Goal: Task Accomplishment & Management: Manage account settings

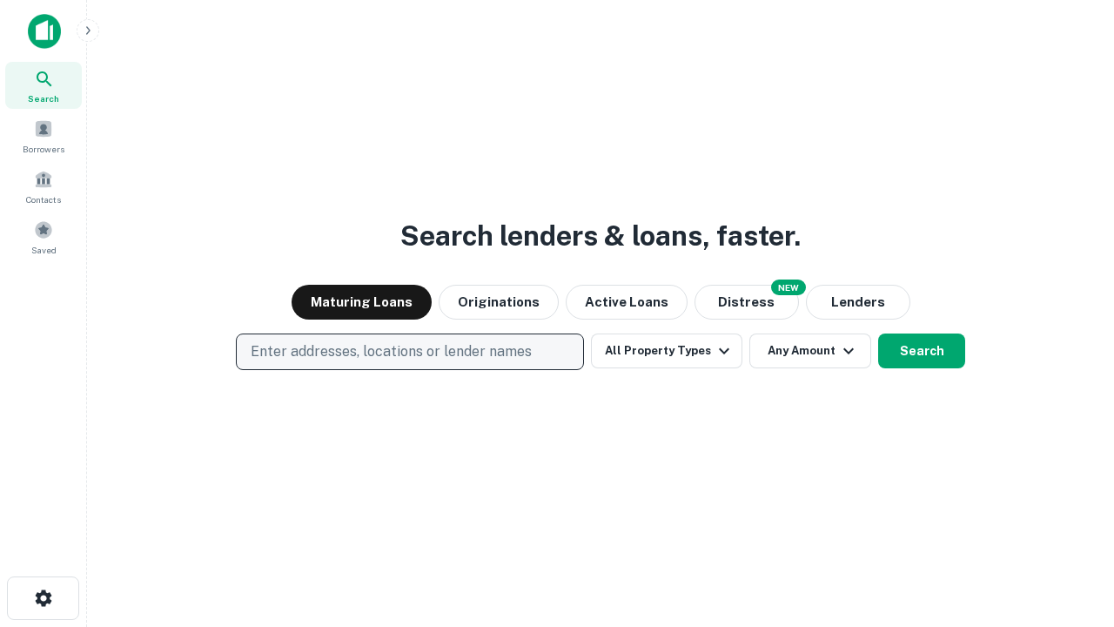
click at [409, 352] on p "Enter addresses, locations or lender names" at bounding box center [391, 351] width 281 height 21
type input "**********"
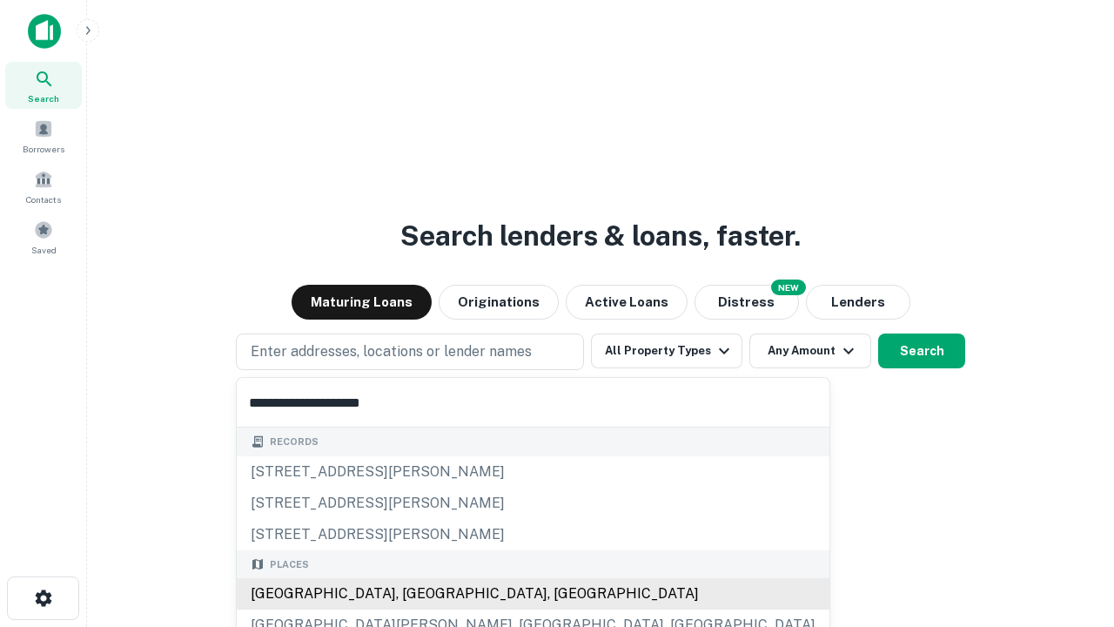
click at [416, 594] on div "Santa Monica, CA, USA" at bounding box center [533, 593] width 593 height 31
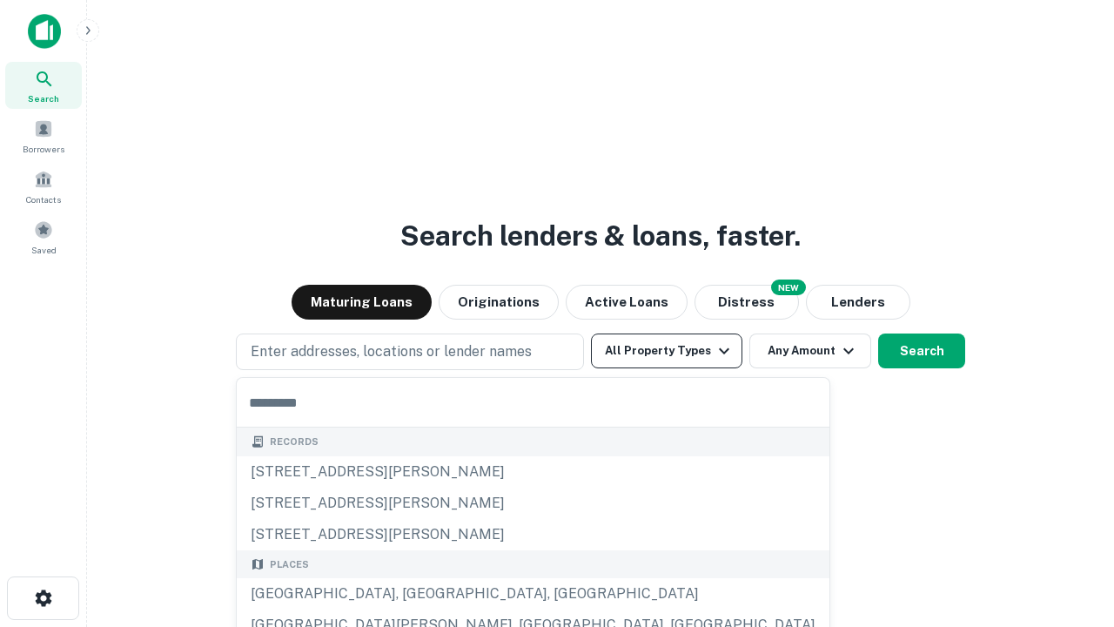
click at [667, 351] on button "All Property Types" at bounding box center [666, 350] width 151 height 35
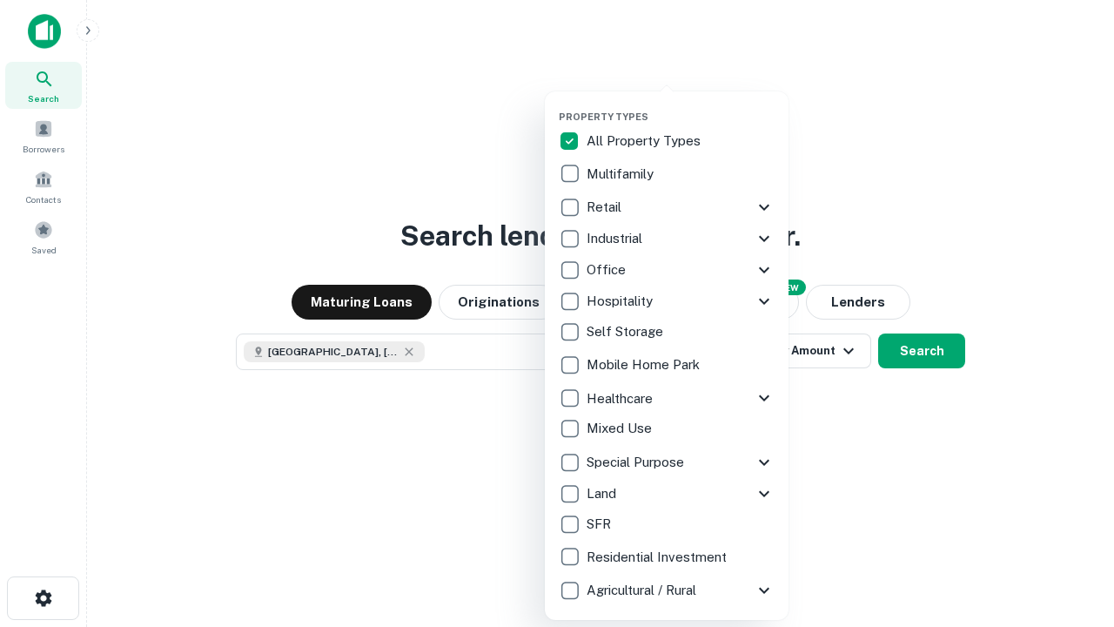
click at [681, 105] on button "button" at bounding box center [681, 105] width 244 height 1
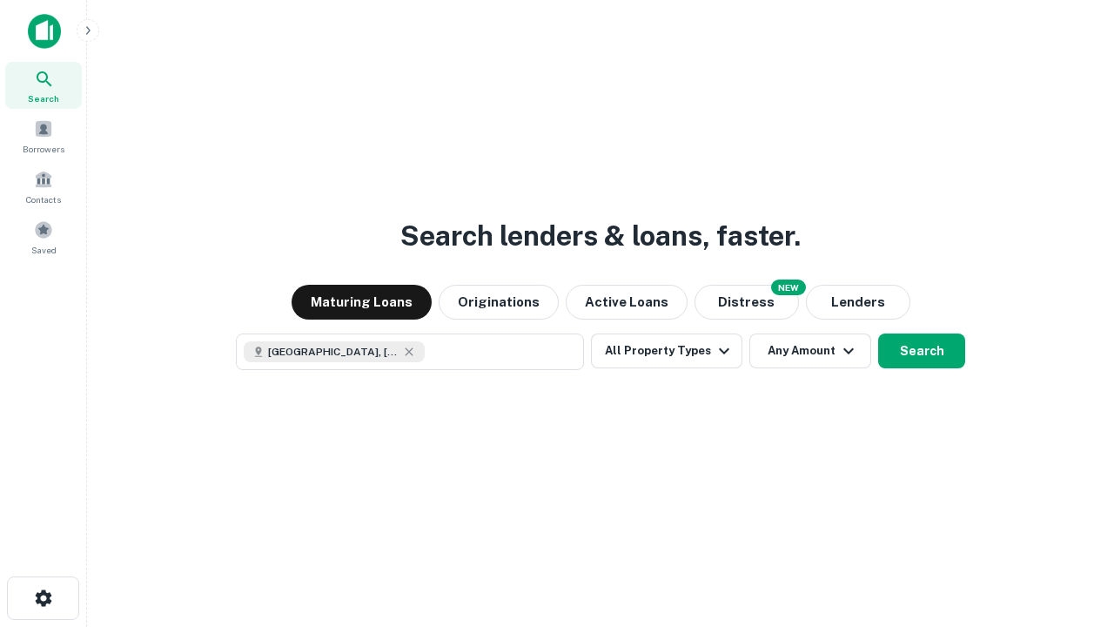
scroll to position [28, 0]
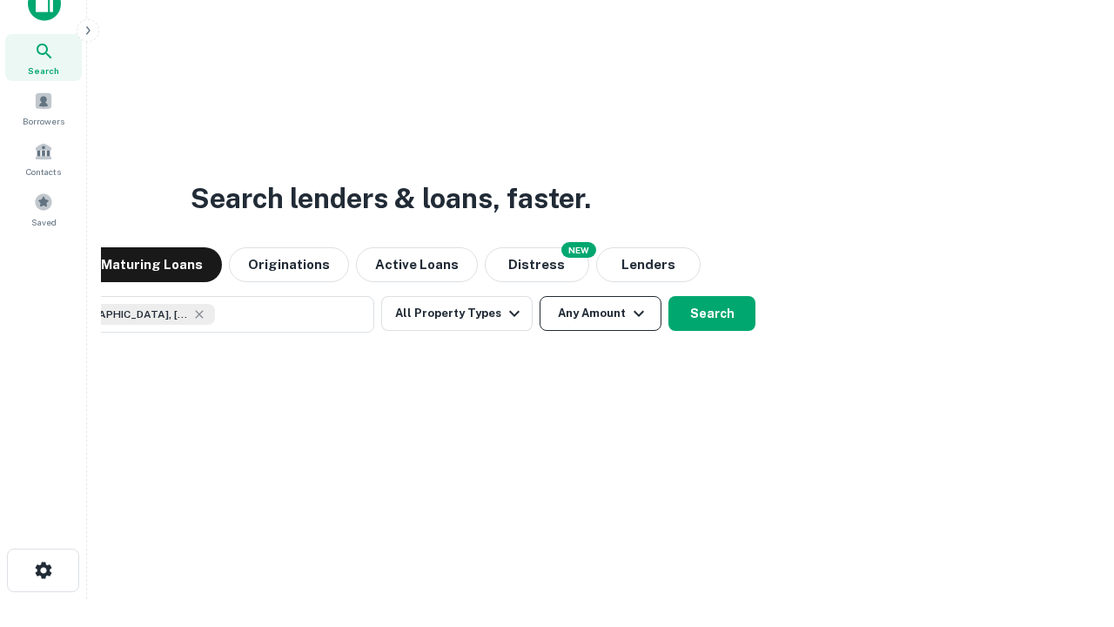
click at [540, 296] on button "Any Amount" at bounding box center [601, 313] width 122 height 35
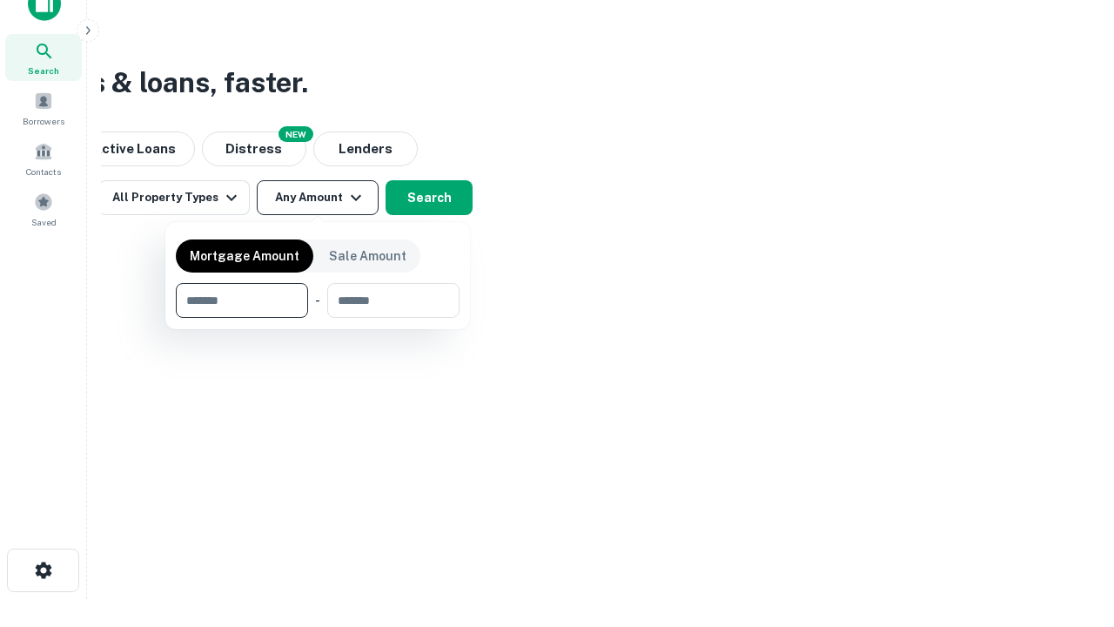
type input "*******"
click at [318, 318] on button "button" at bounding box center [318, 318] width 284 height 1
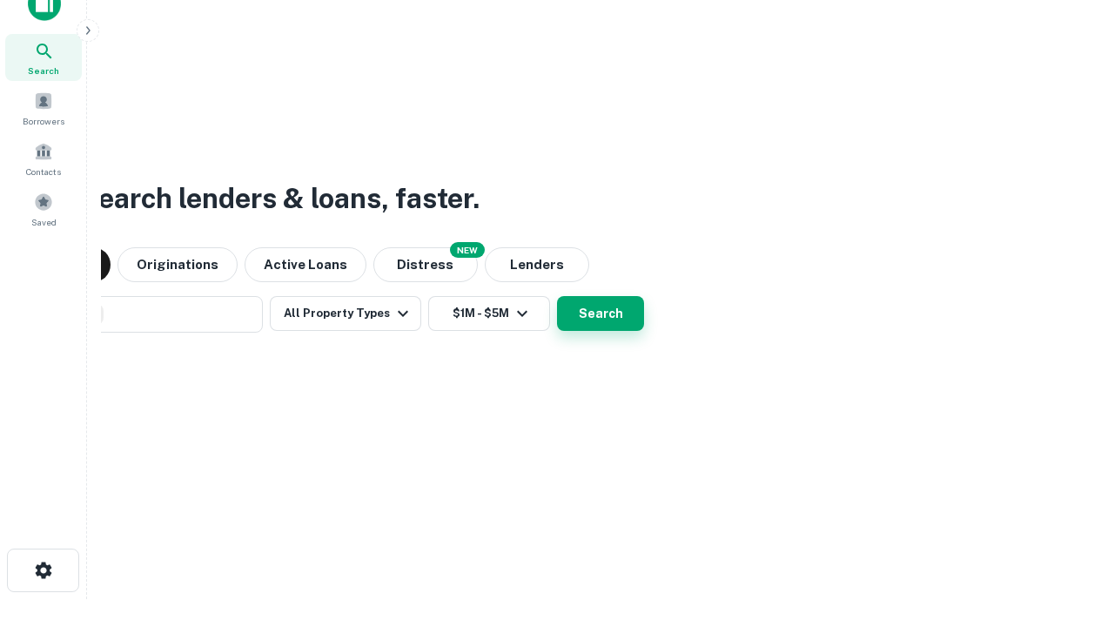
click at [557, 296] on button "Search" at bounding box center [600, 313] width 87 height 35
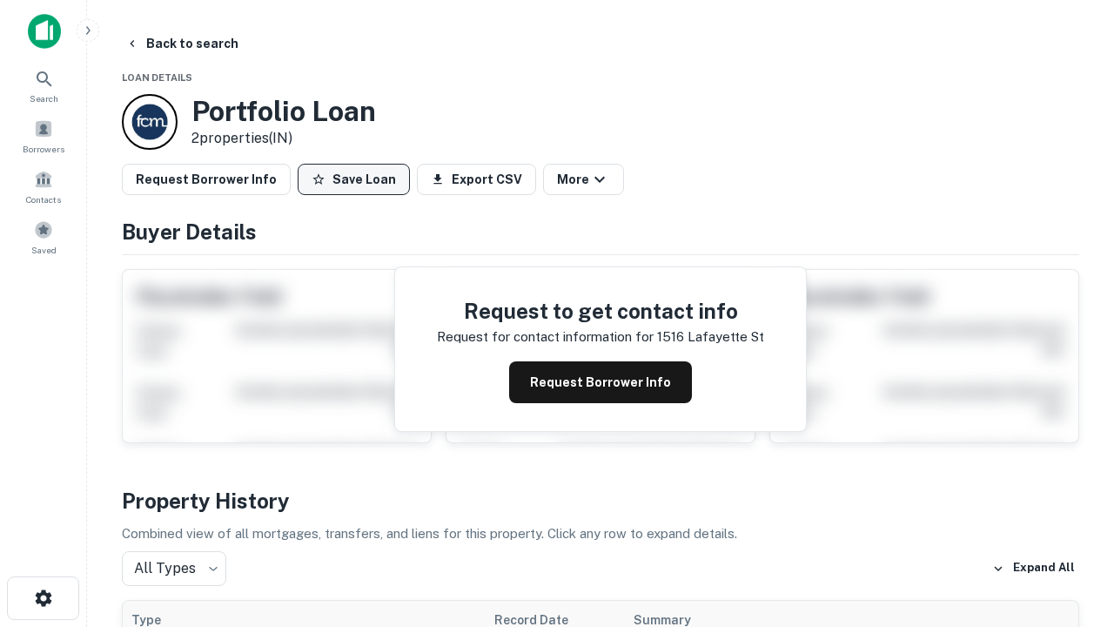
click at [353, 179] on button "Save Loan" at bounding box center [354, 179] width 112 height 31
click at [358, 179] on button "Save Loan" at bounding box center [354, 179] width 112 height 31
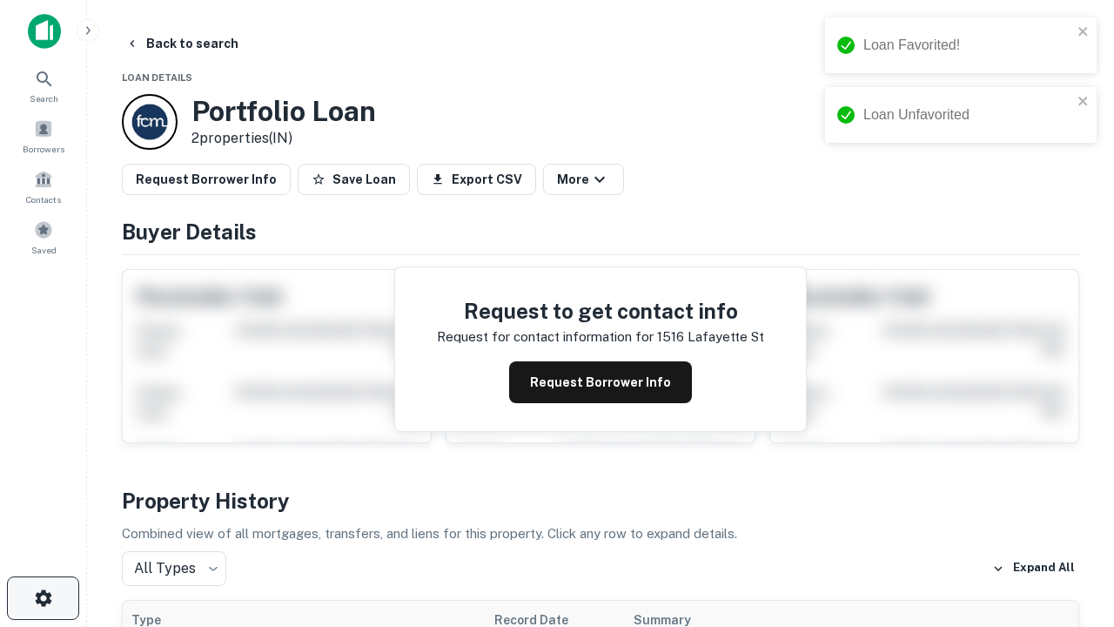
click at [43, 598] on icon "button" at bounding box center [43, 598] width 21 height 21
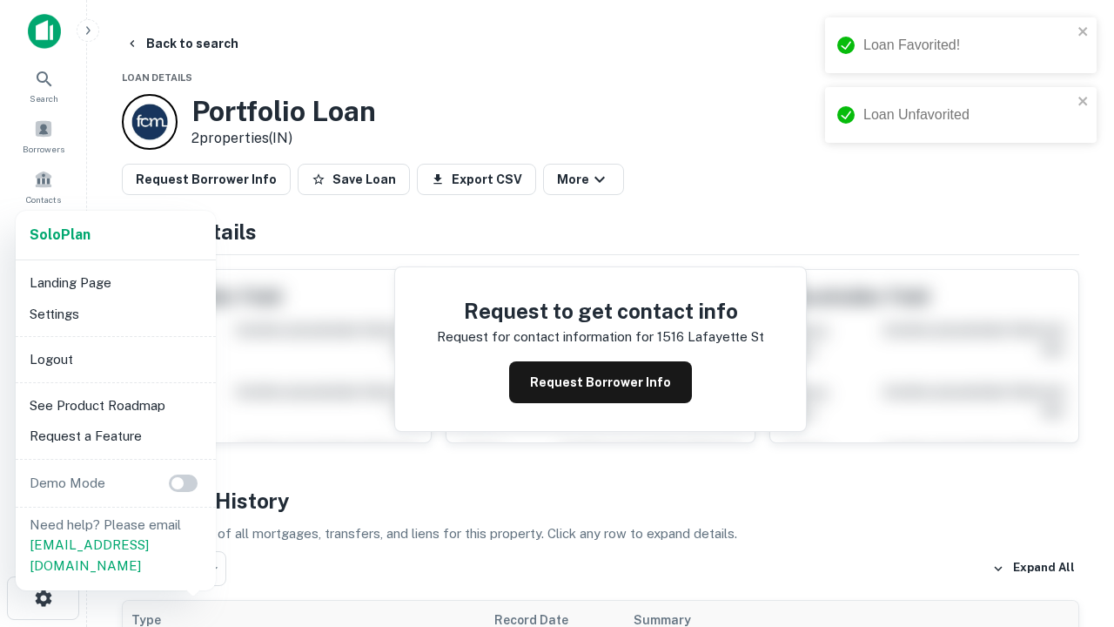
click at [115, 359] on li "Logout" at bounding box center [116, 359] width 186 height 31
